Goal: Task Accomplishment & Management: Use online tool/utility

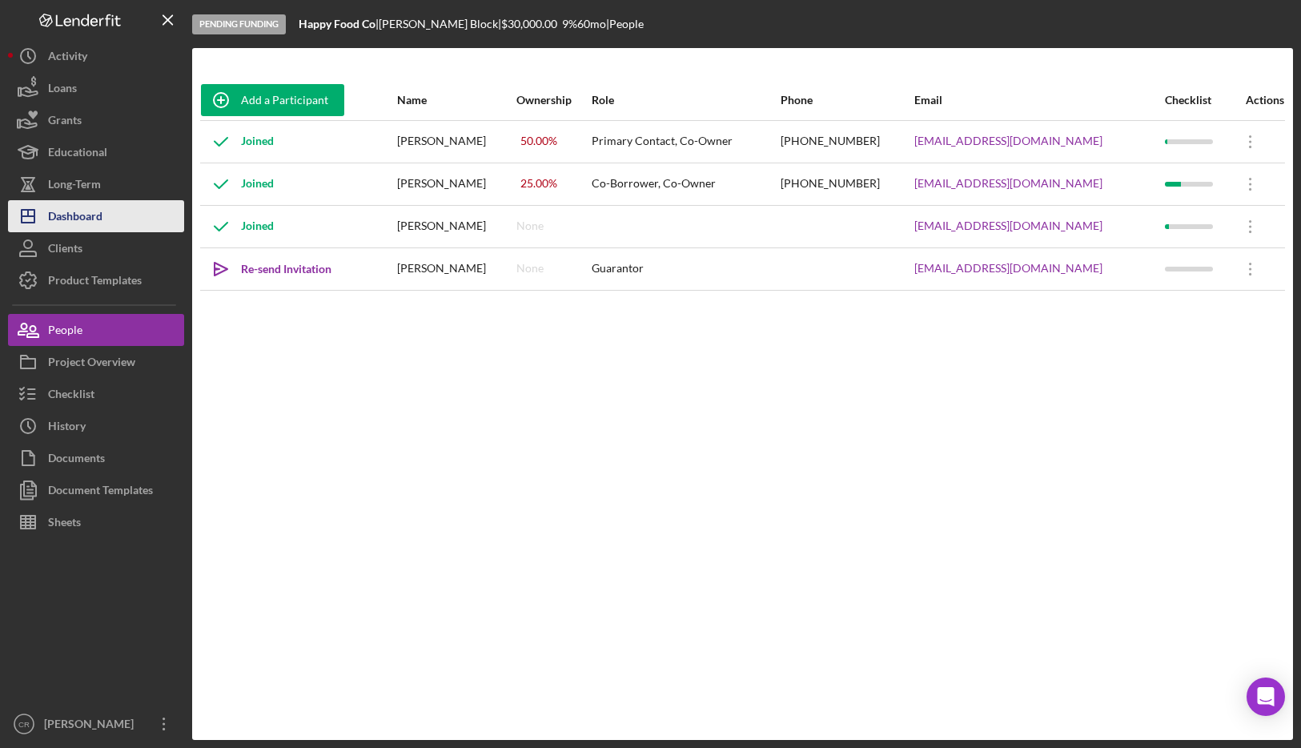
click at [110, 218] on button "Icon/Dashboard Dashboard" at bounding box center [96, 216] width 176 height 32
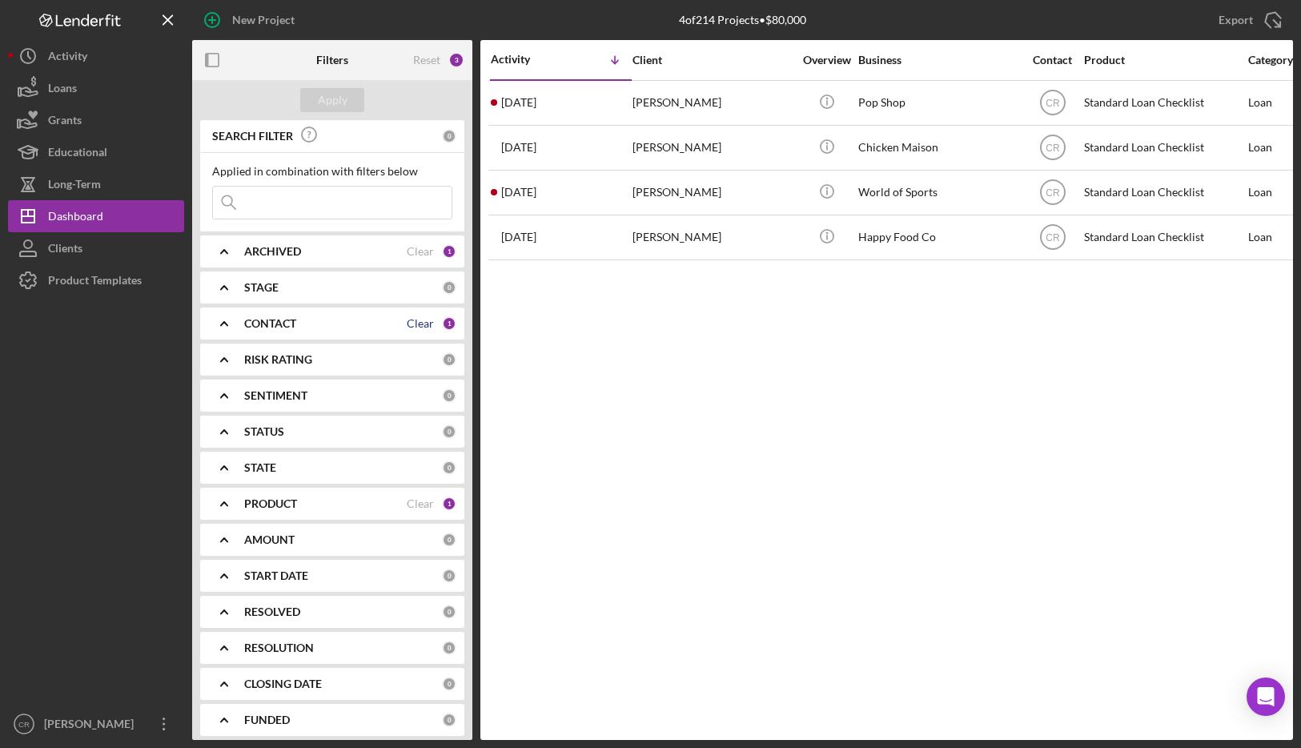
click at [415, 319] on div "Clear" at bounding box center [420, 323] width 27 height 13
click at [413, 496] on div "PRODUCT Clear 1" at bounding box center [350, 503] width 212 height 14
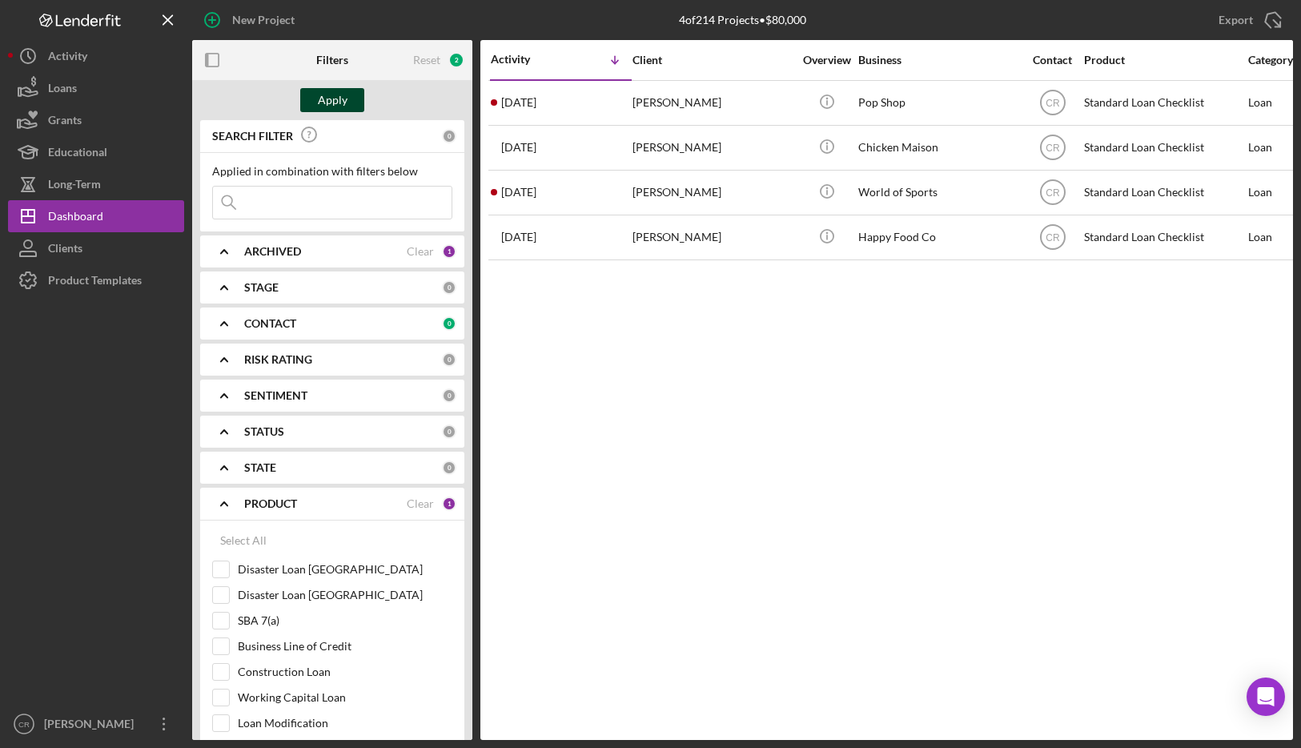
click at [327, 108] on div "Apply" at bounding box center [333, 100] width 30 height 24
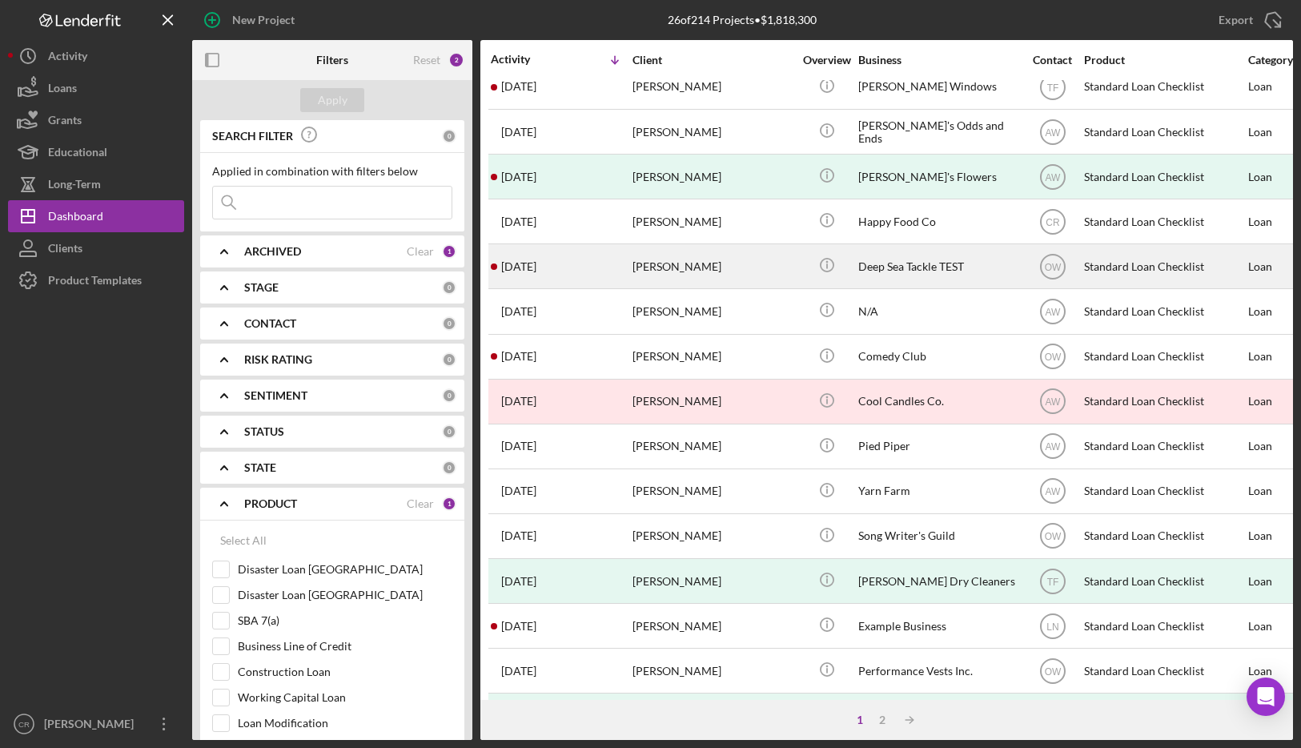
scroll to position [376, 0]
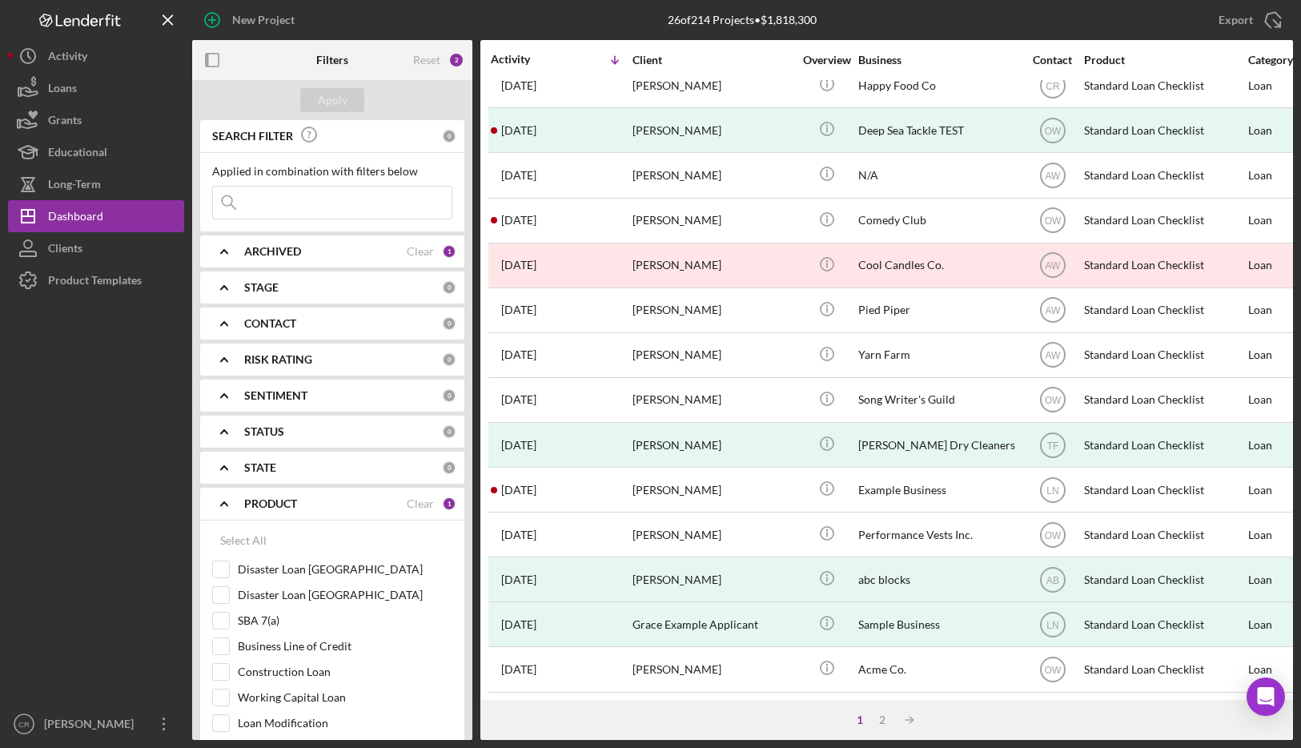
click at [299, 198] on input at bounding box center [332, 202] width 239 height 32
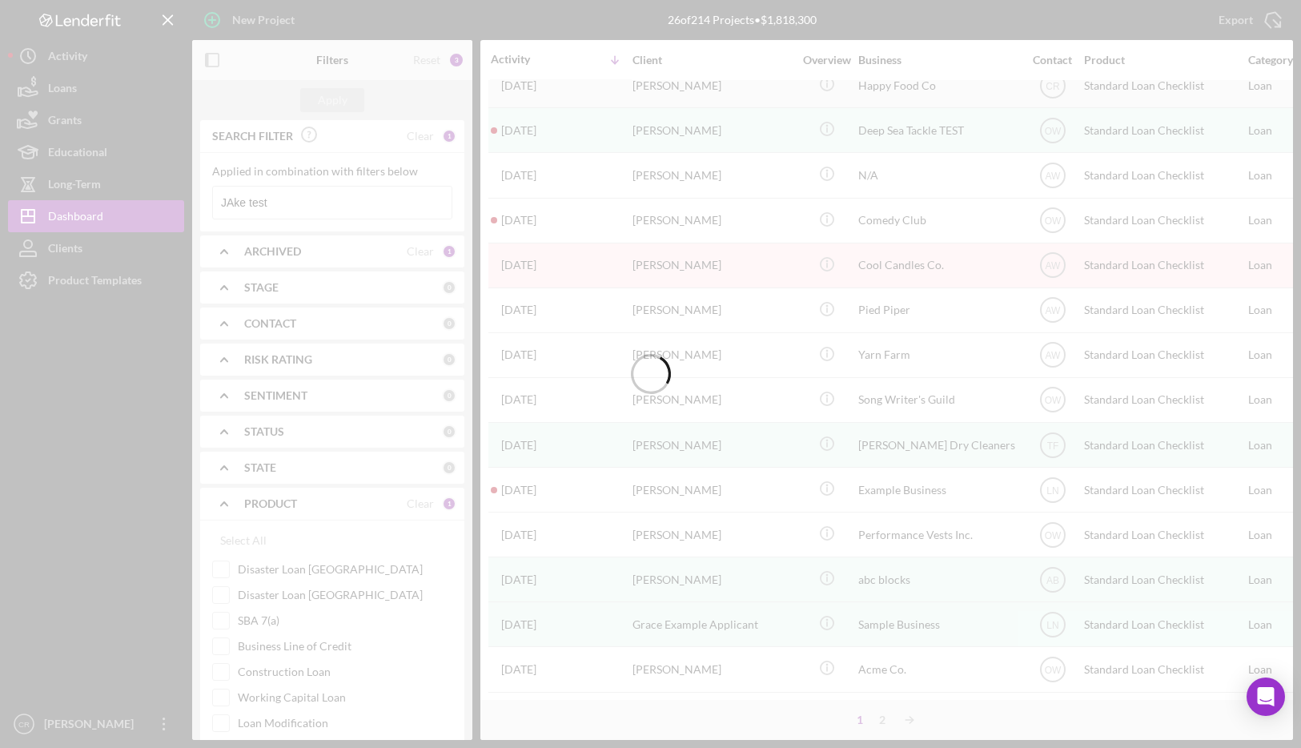
scroll to position [0, 0]
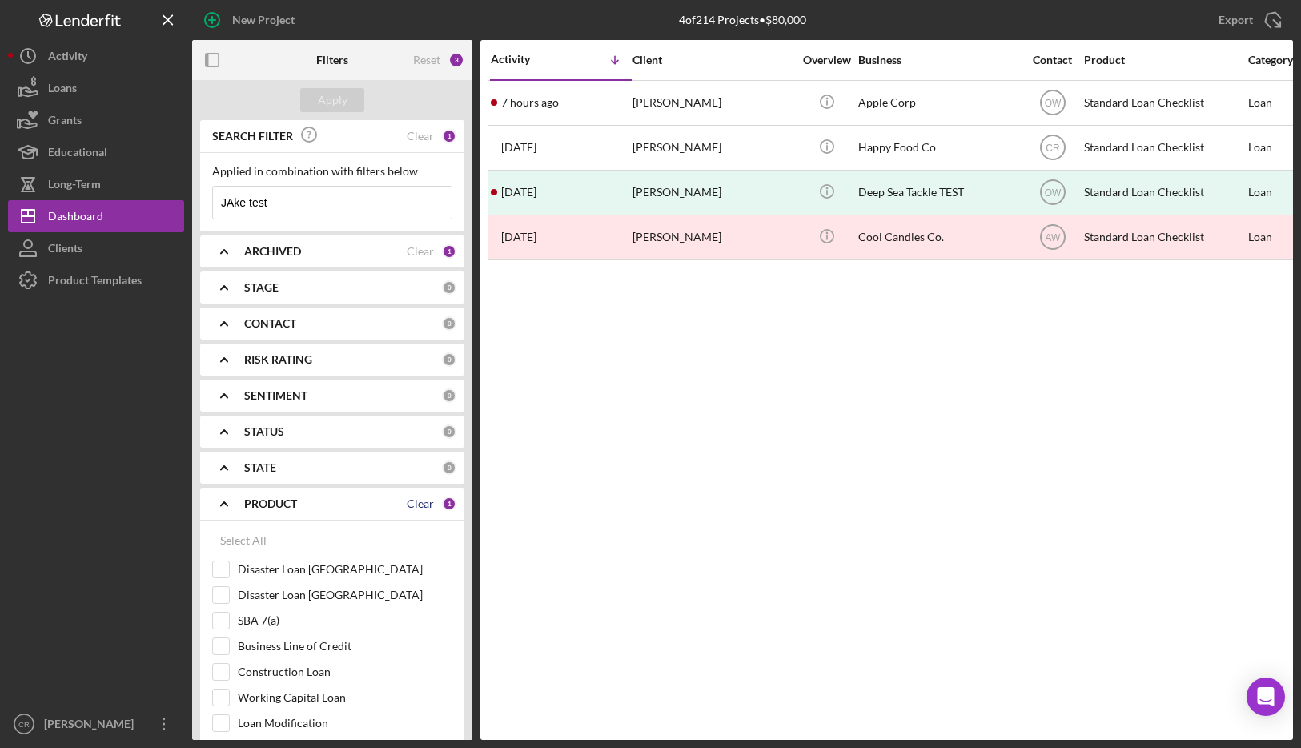
type input "JAke test"
click at [410, 501] on div "Clear" at bounding box center [420, 503] width 27 height 13
checkbox input "false"
click at [341, 92] on div "Apply" at bounding box center [333, 100] width 30 height 24
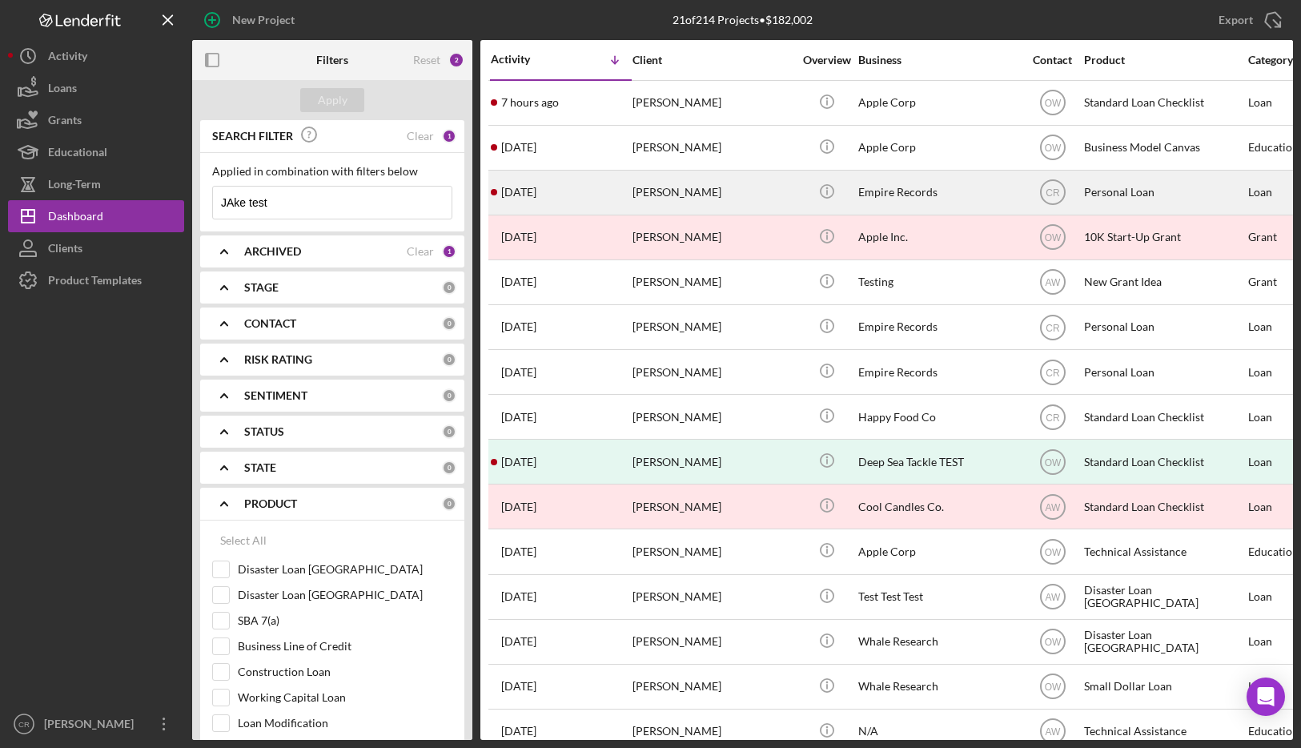
click at [736, 187] on div "Jake Test" at bounding box center [712, 192] width 160 height 42
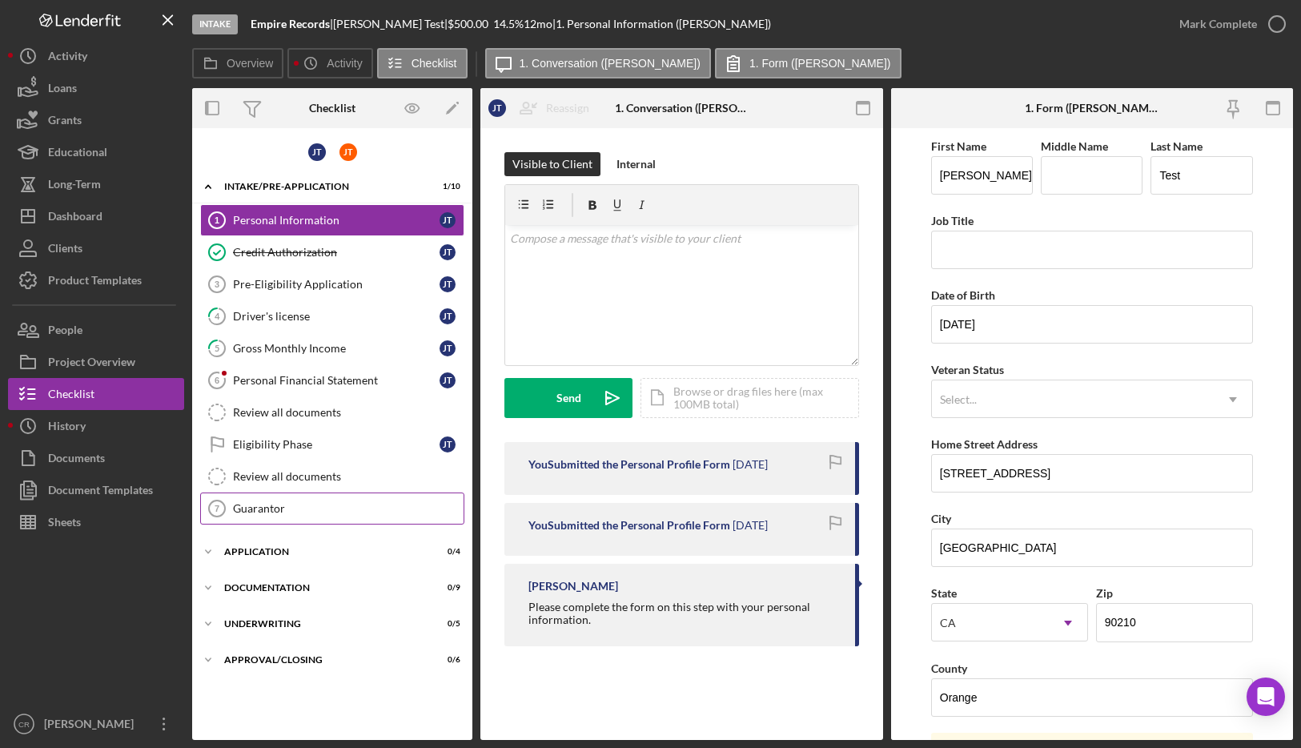
click at [271, 503] on div "Guarantor" at bounding box center [348, 508] width 231 height 13
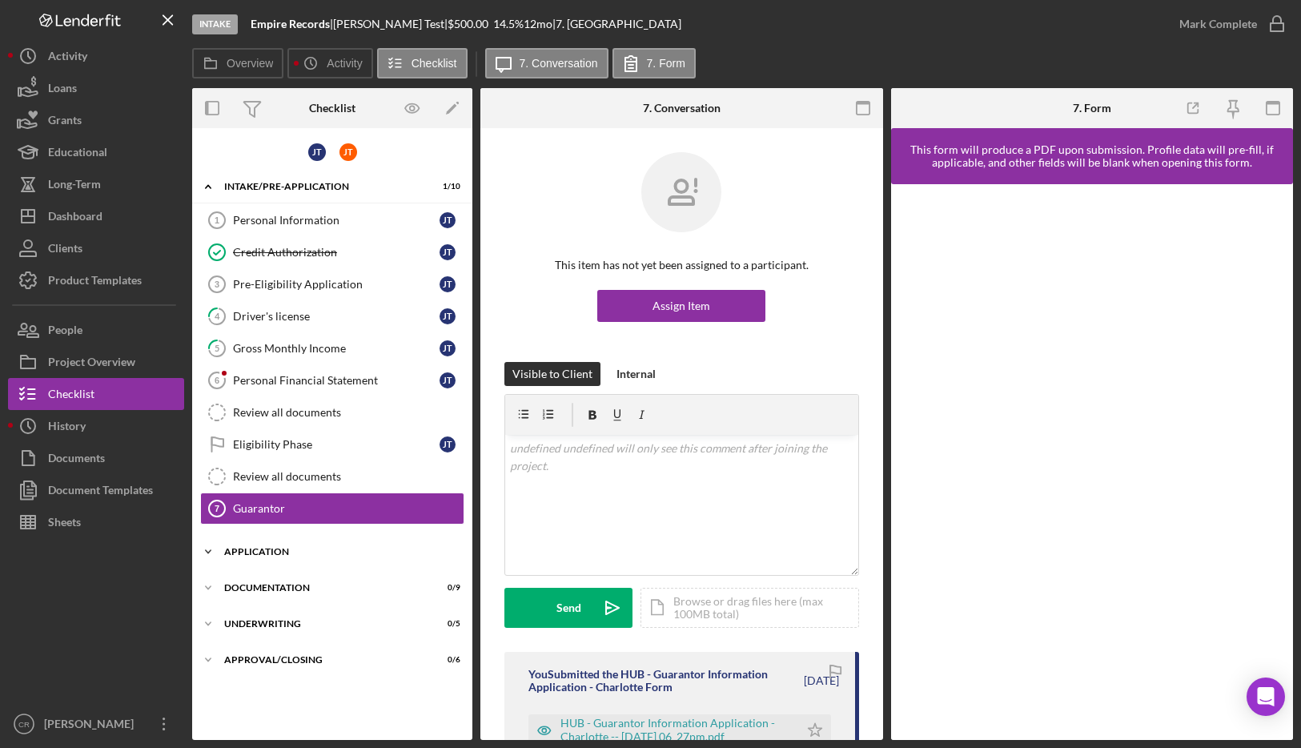
click at [286, 549] on div "Application" at bounding box center [338, 552] width 228 height 10
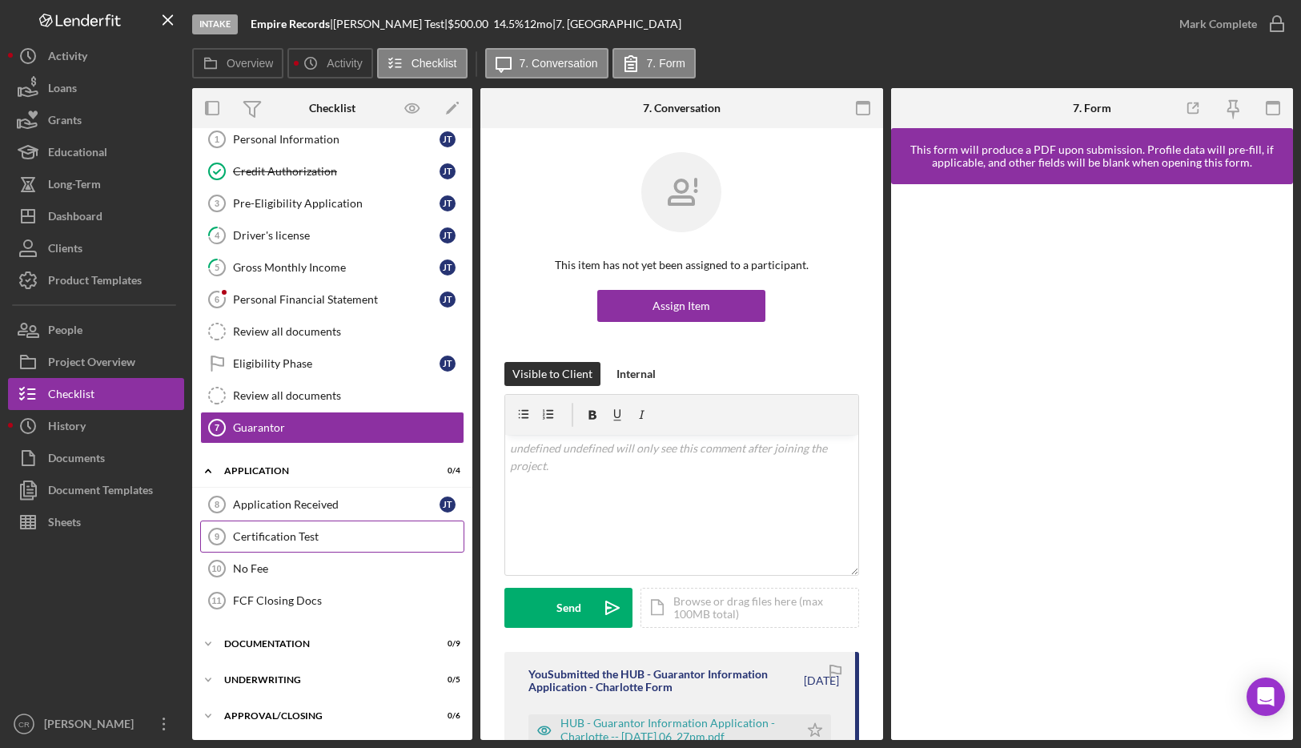
scroll to position [82, 0]
click at [290, 647] on div "Documentation" at bounding box center [338, 643] width 228 height 10
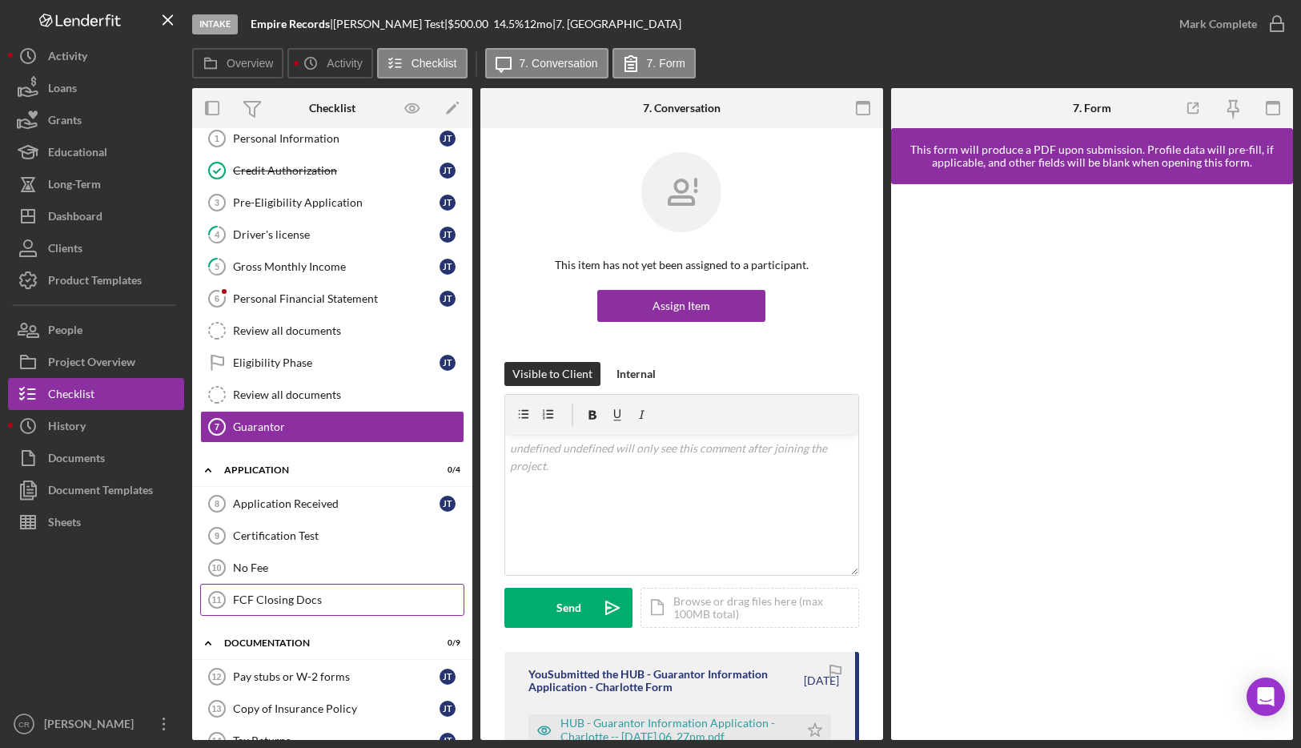
click at [298, 590] on link "FCF Closing Docs 11 FCF Closing Docs" at bounding box center [332, 599] width 264 height 32
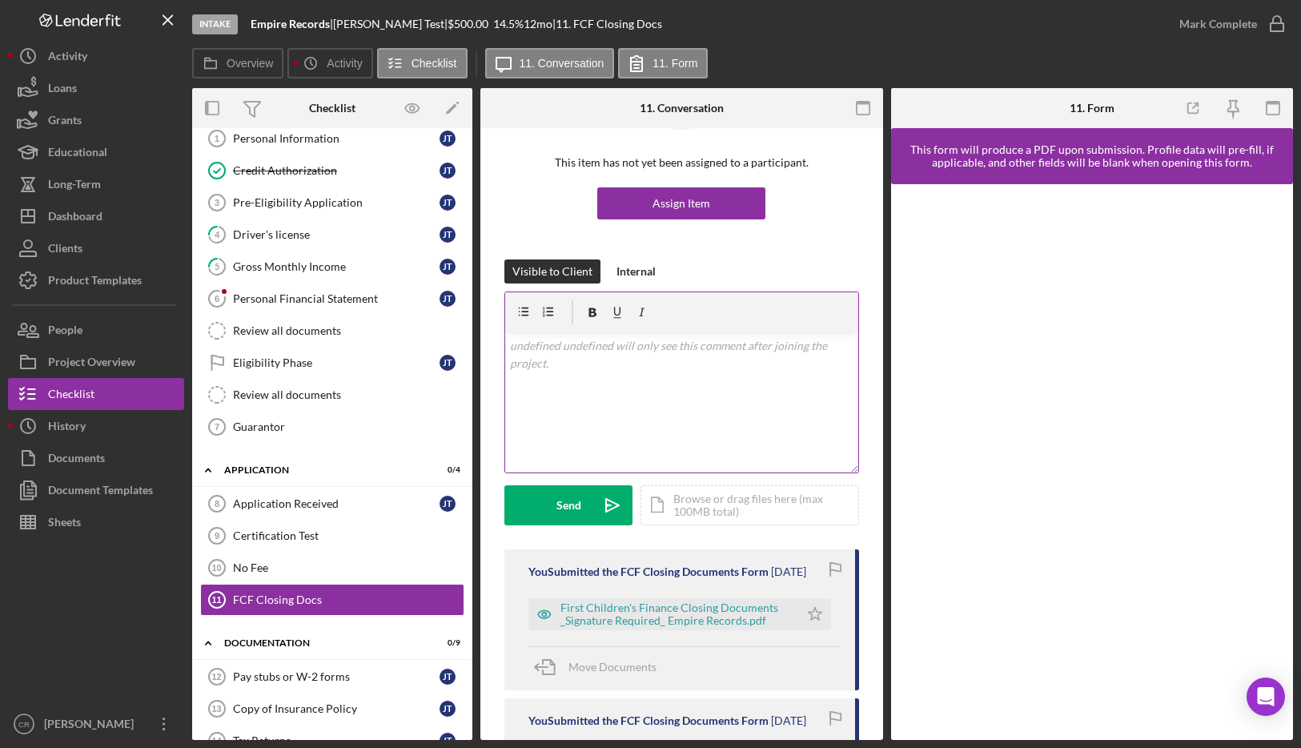
scroll to position [108, 0]
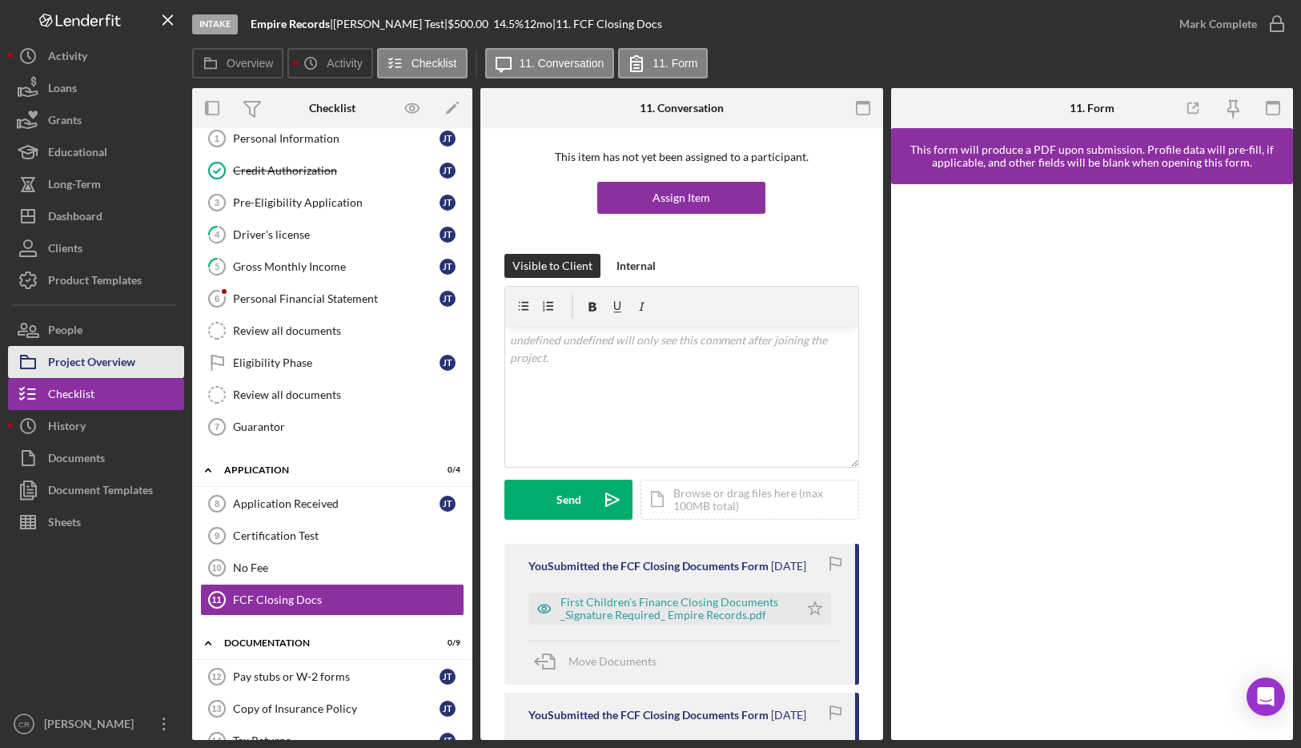
click at [124, 359] on div "Project Overview" at bounding box center [91, 364] width 87 height 36
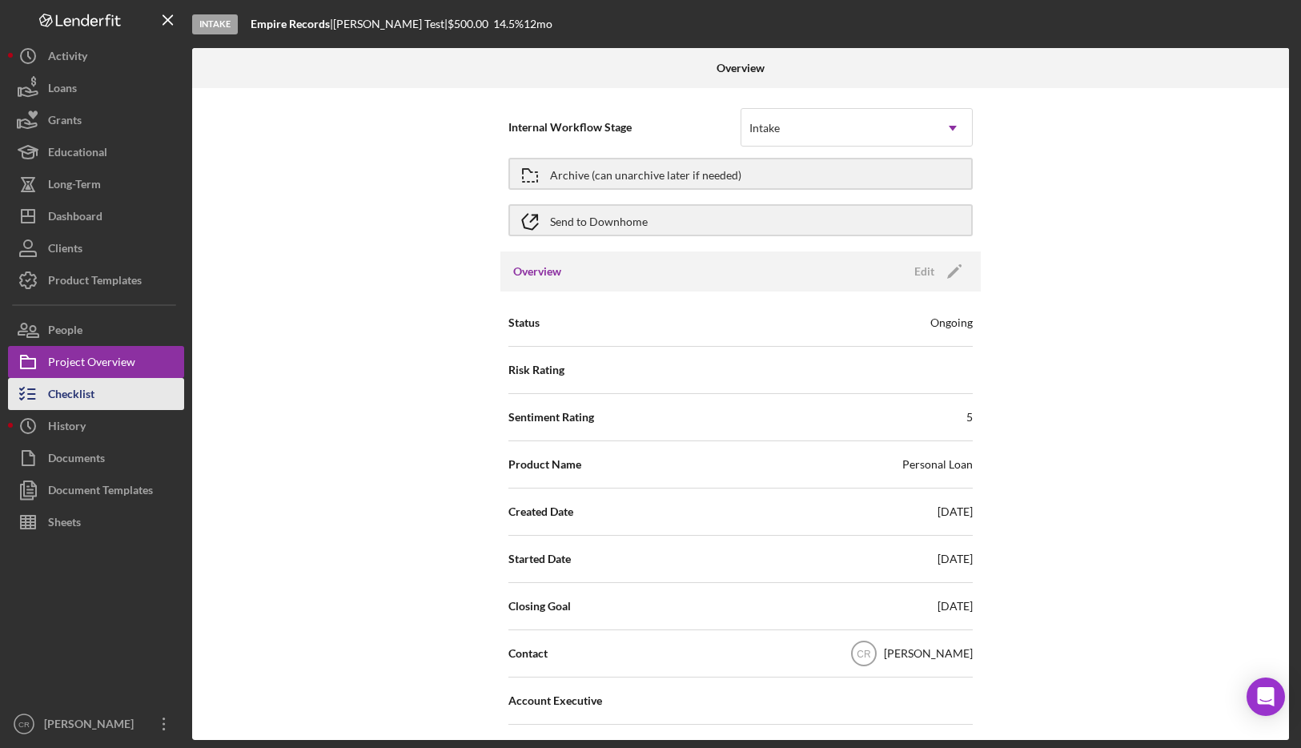
click at [85, 395] on div "Checklist" at bounding box center [71, 396] width 46 height 36
